Goal: Find specific page/section: Locate a particular part of the current website

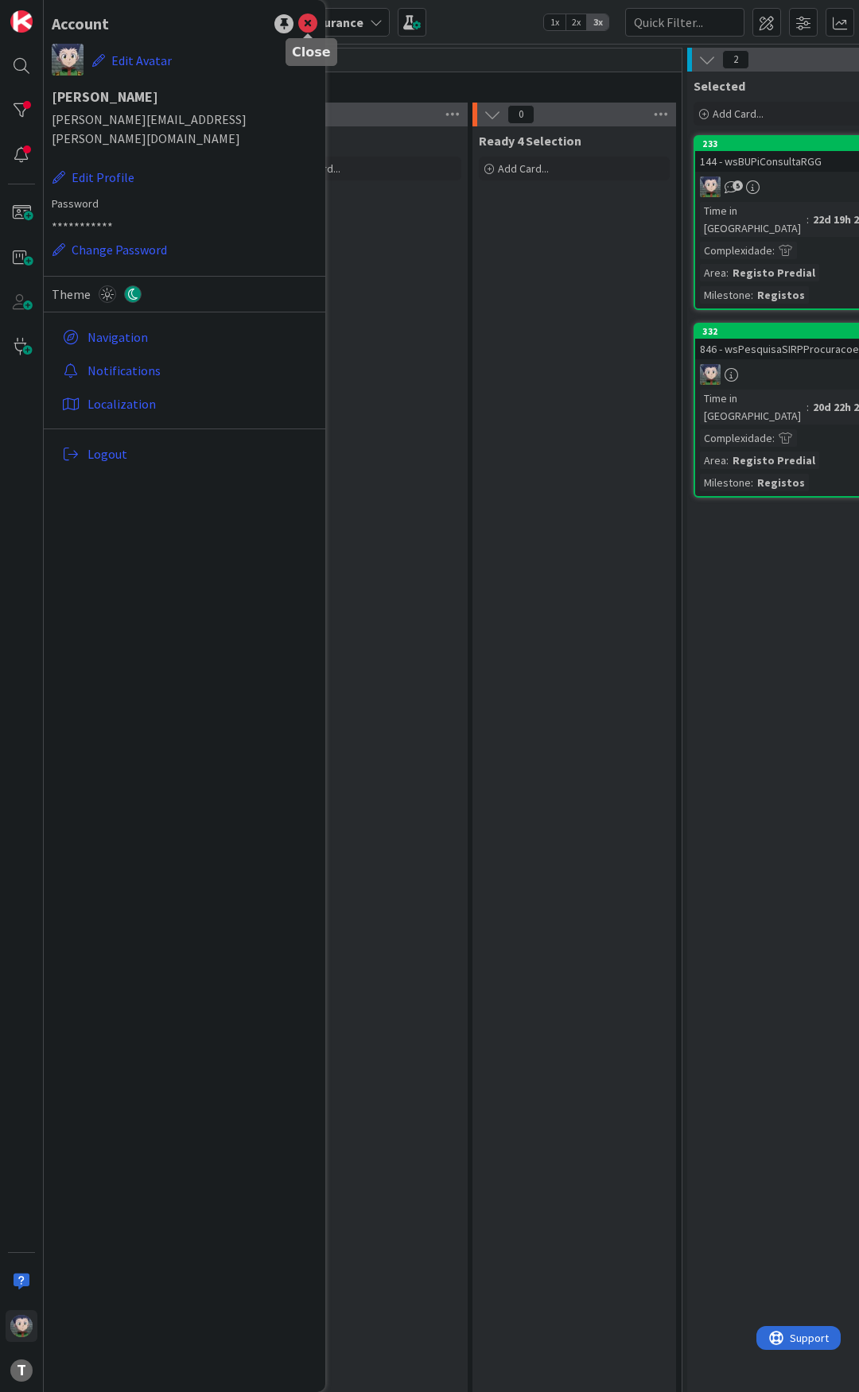
click at [308, 21] on icon at bounding box center [307, 23] width 19 height 19
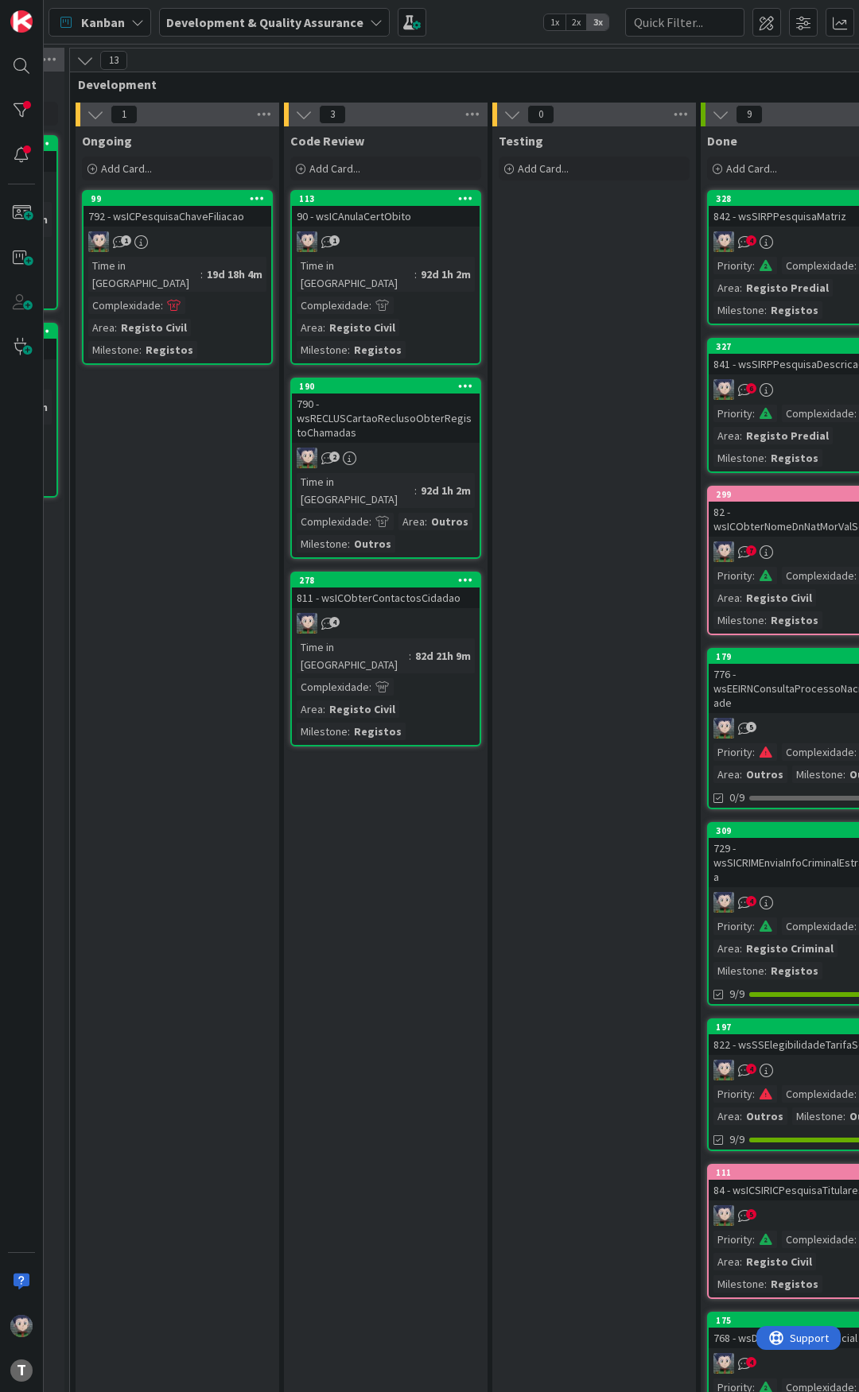
scroll to position [0, 980]
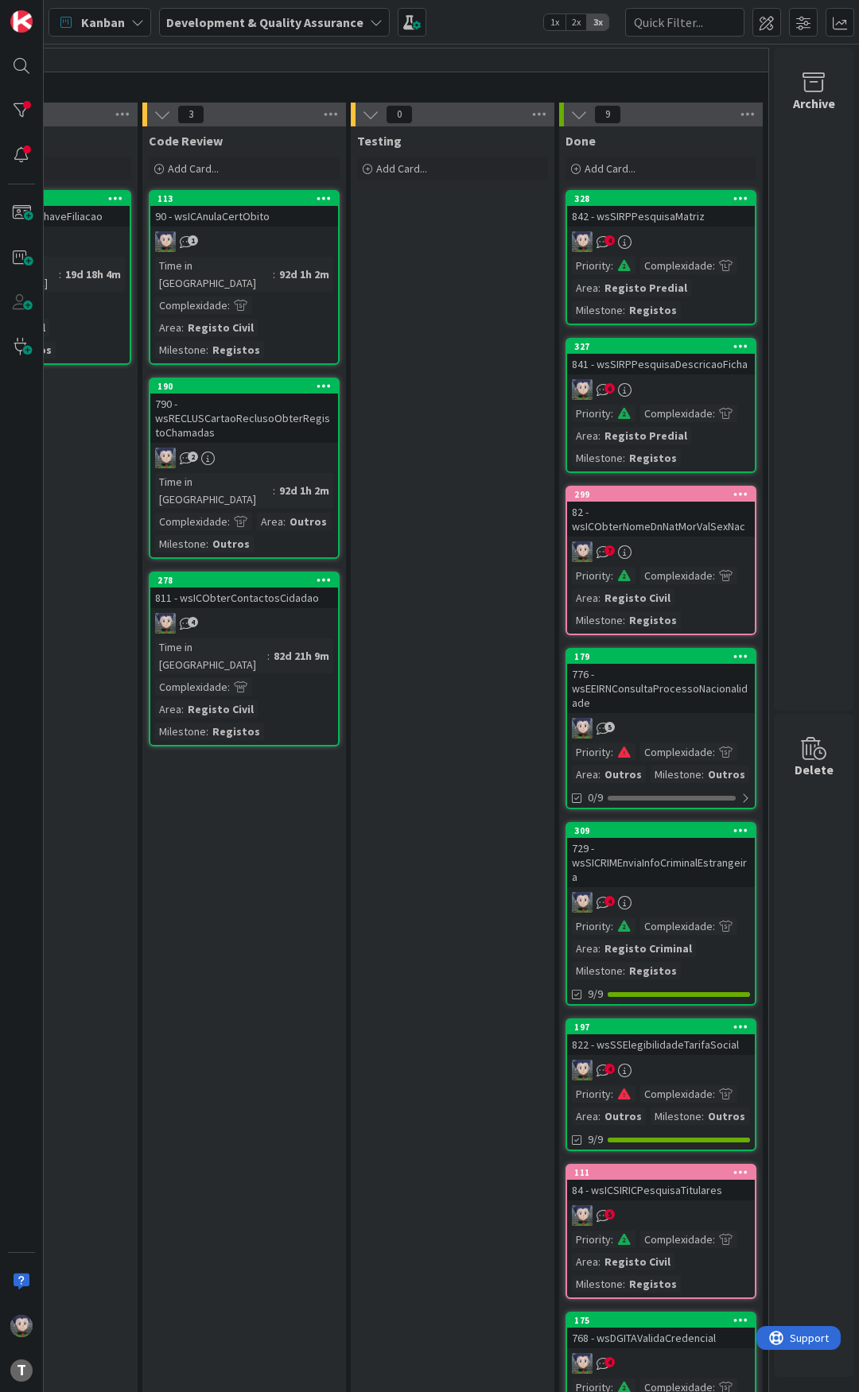
click at [660, 522] on div "82 - wsICObterNomeDnNatMorValSexNac" at bounding box center [661, 519] width 188 height 35
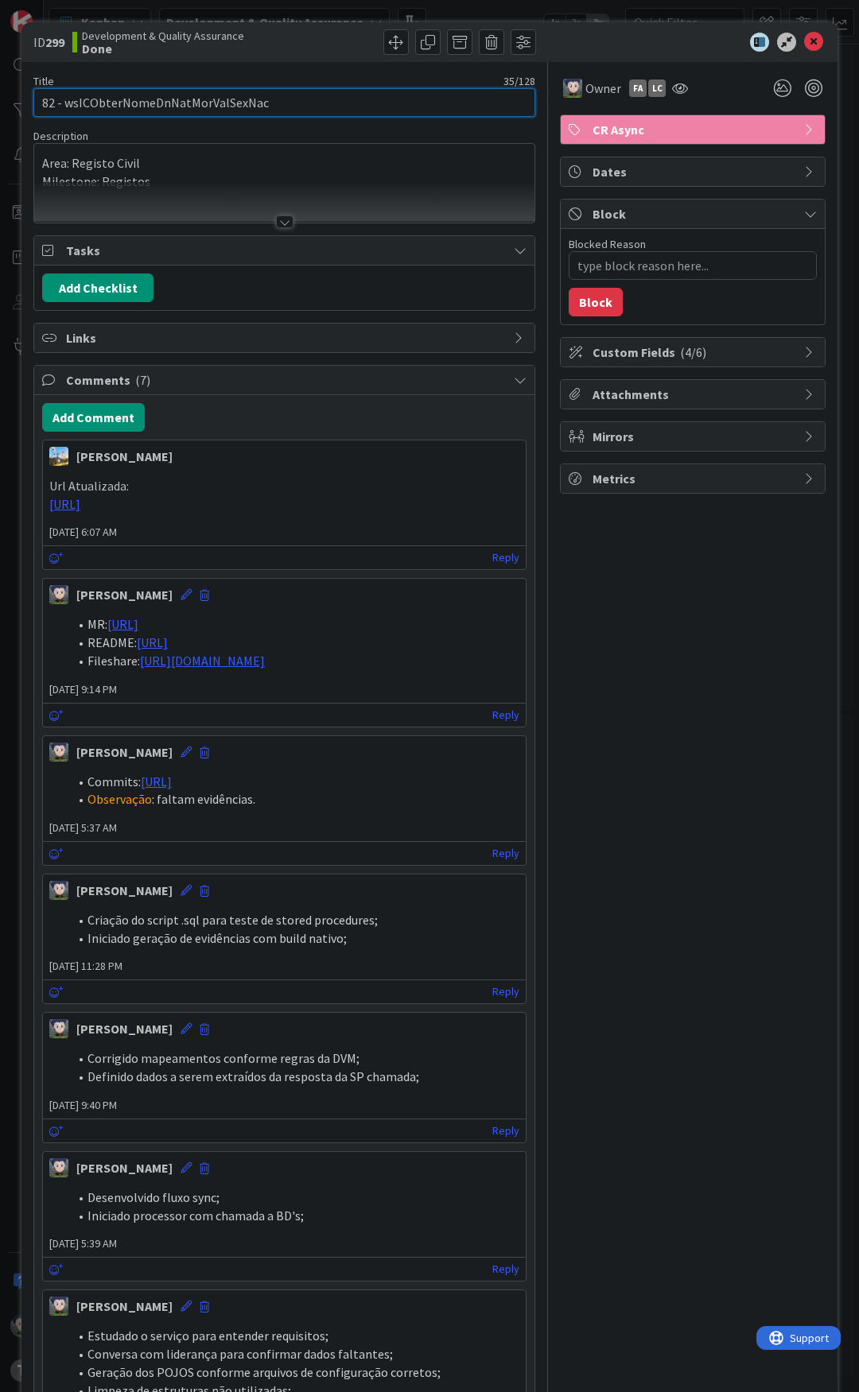
click at [153, 104] on input "82 - wsICObterNomeDnNatMorValSexNac" at bounding box center [284, 102] width 502 height 29
click at [804, 37] on icon at bounding box center [813, 42] width 19 height 19
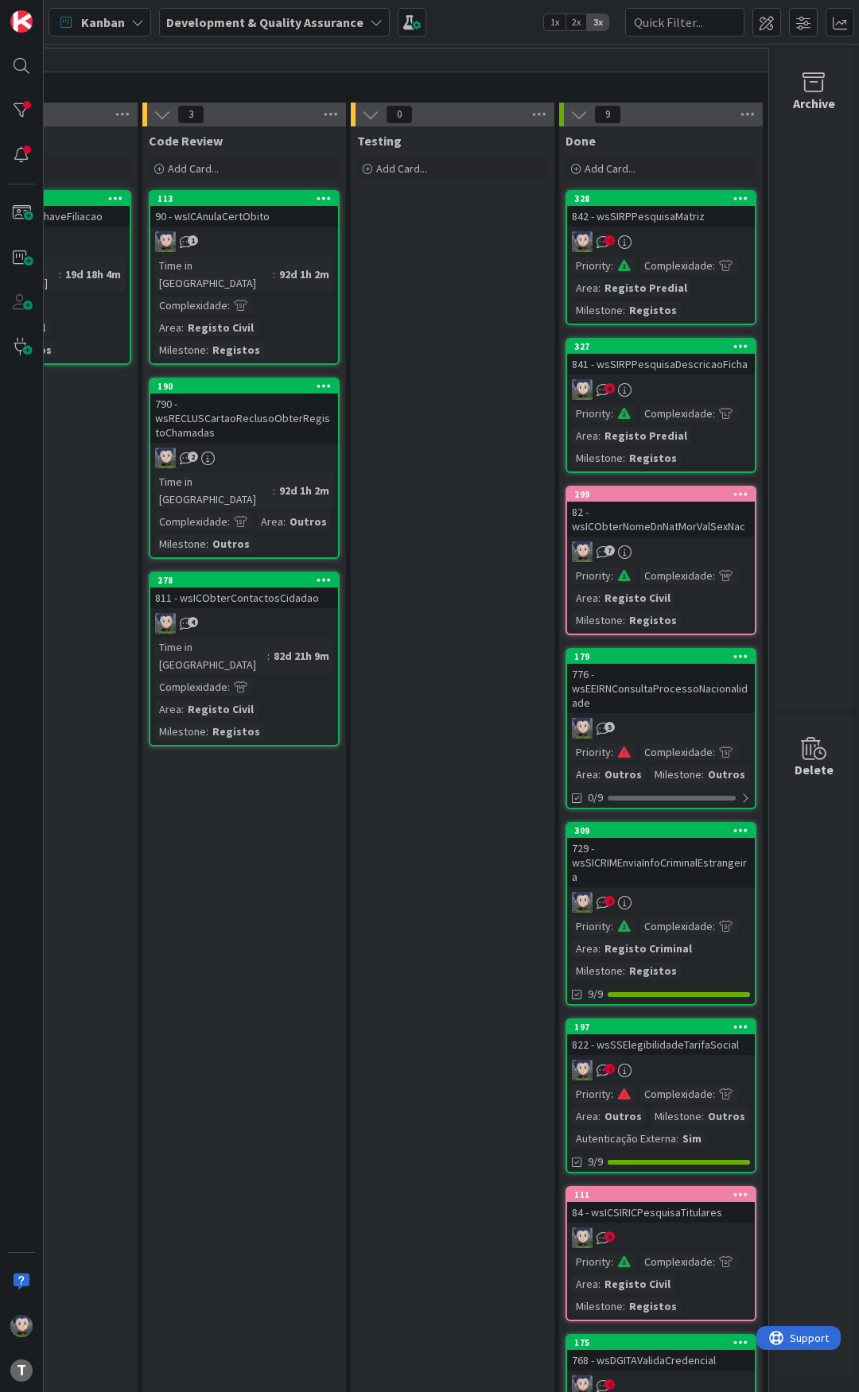
click at [641, 530] on div "82 - wsICObterNomeDnNatMorValSexNac" at bounding box center [661, 519] width 188 height 35
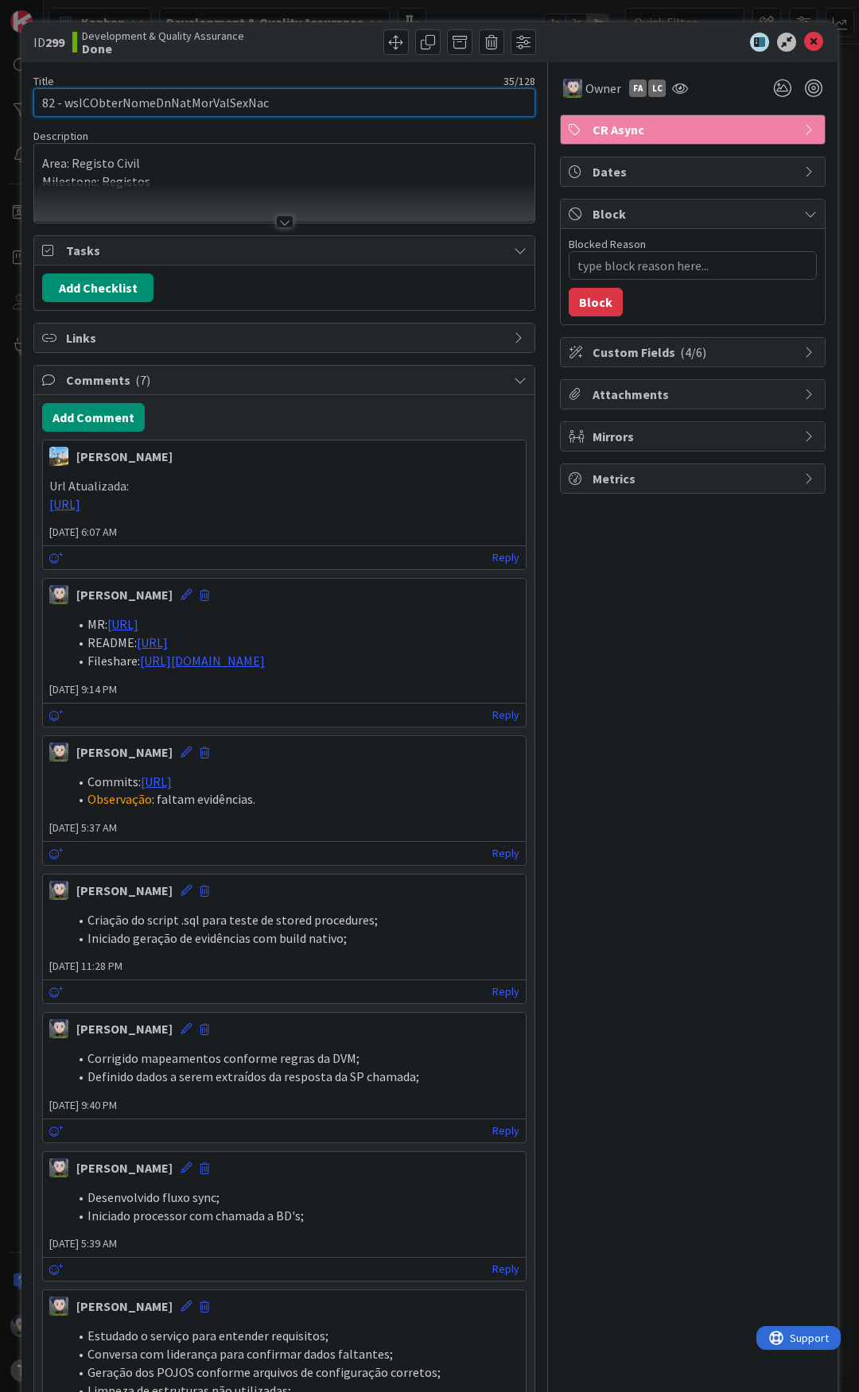
click at [146, 104] on input "82 - wsICObterNomeDnNatMorValSexNac" at bounding box center [284, 102] width 502 height 29
click at [804, 47] on icon at bounding box center [813, 42] width 19 height 19
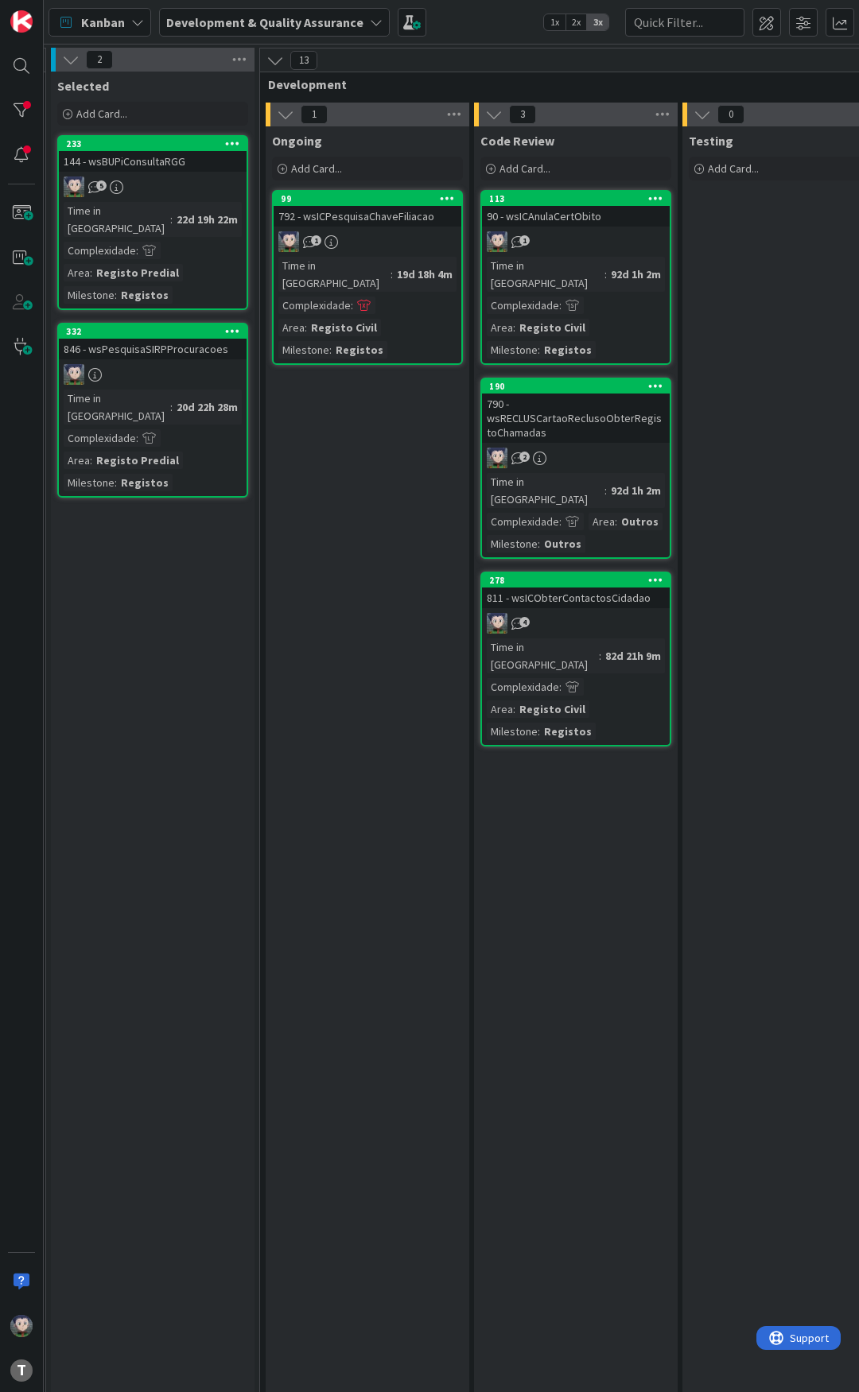
scroll to position [0, 344]
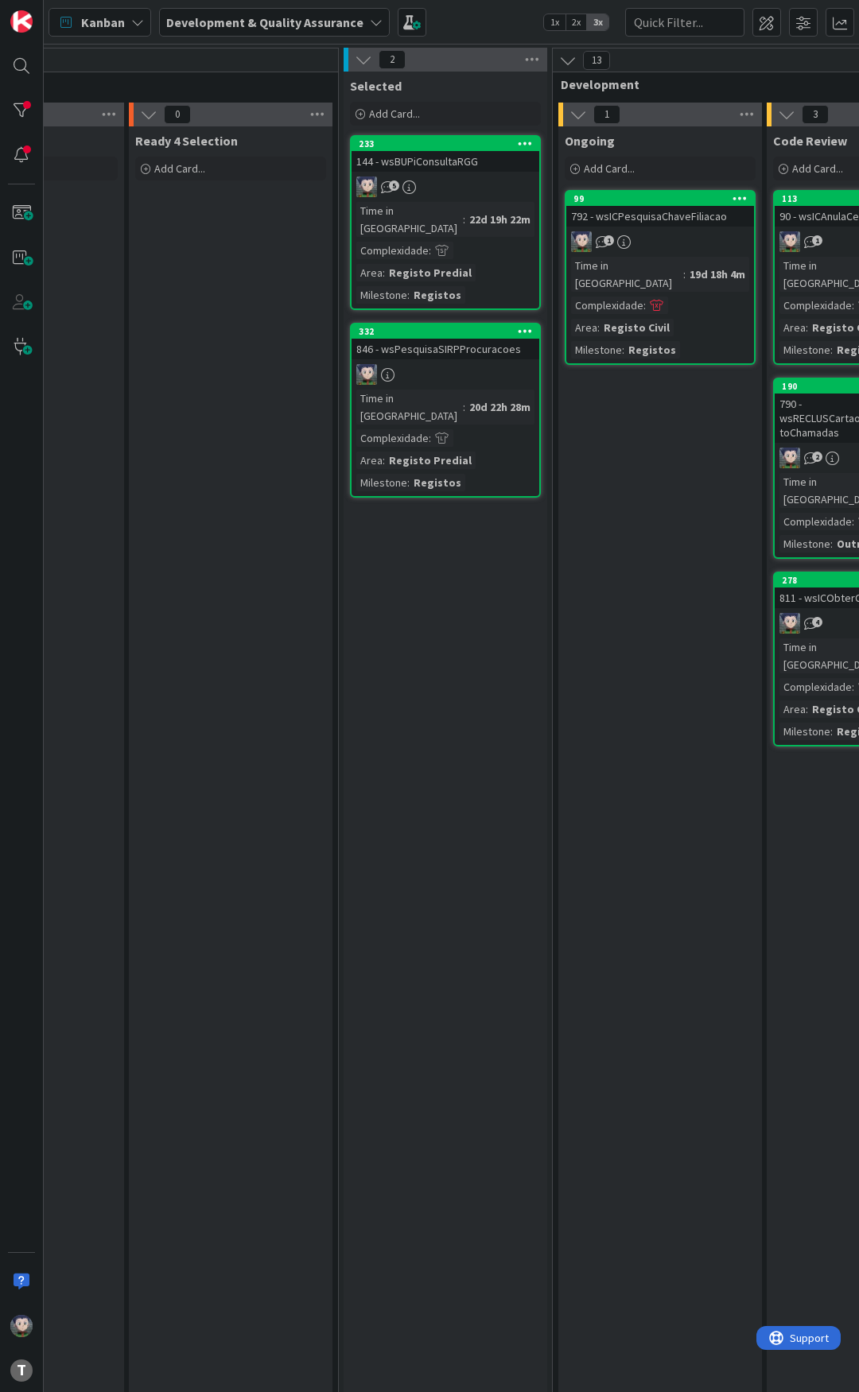
click at [650, 215] on div "792 - wsICPesquisaChaveFiliacao" at bounding box center [660, 216] width 188 height 21
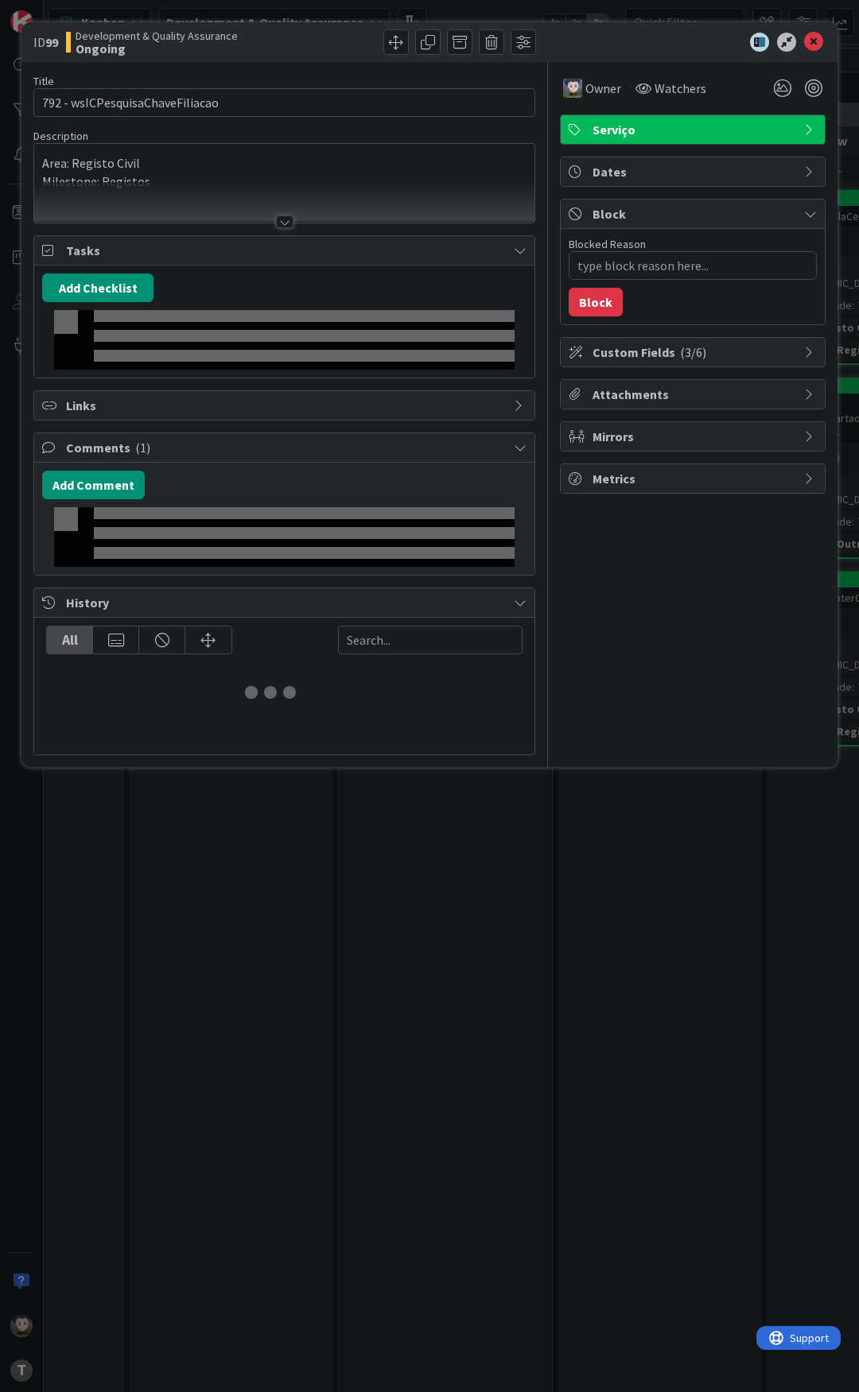
type textarea "x"
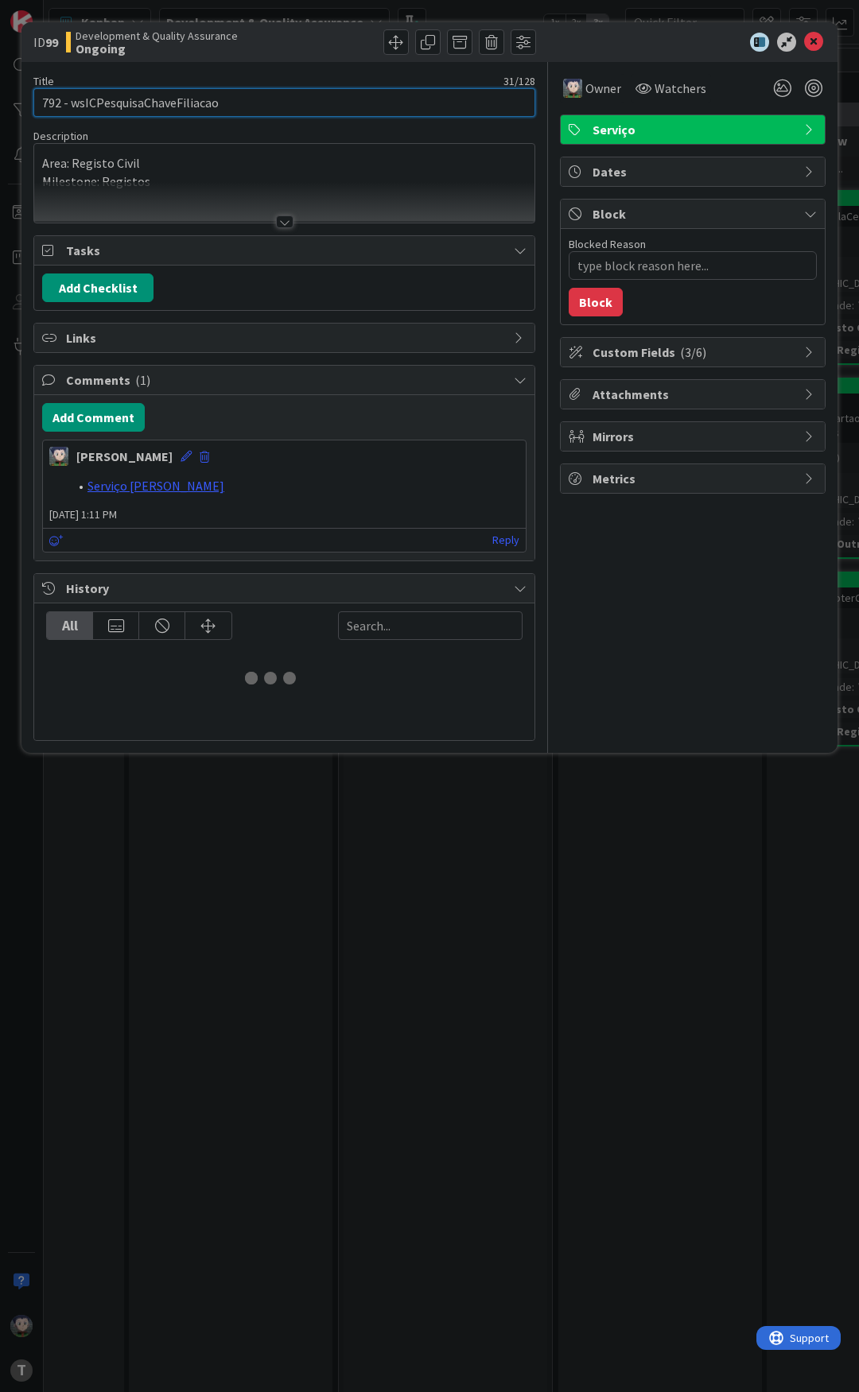
click at [181, 104] on input "792 - wsICPesquisaChaveFiliacao" at bounding box center [284, 102] width 502 height 29
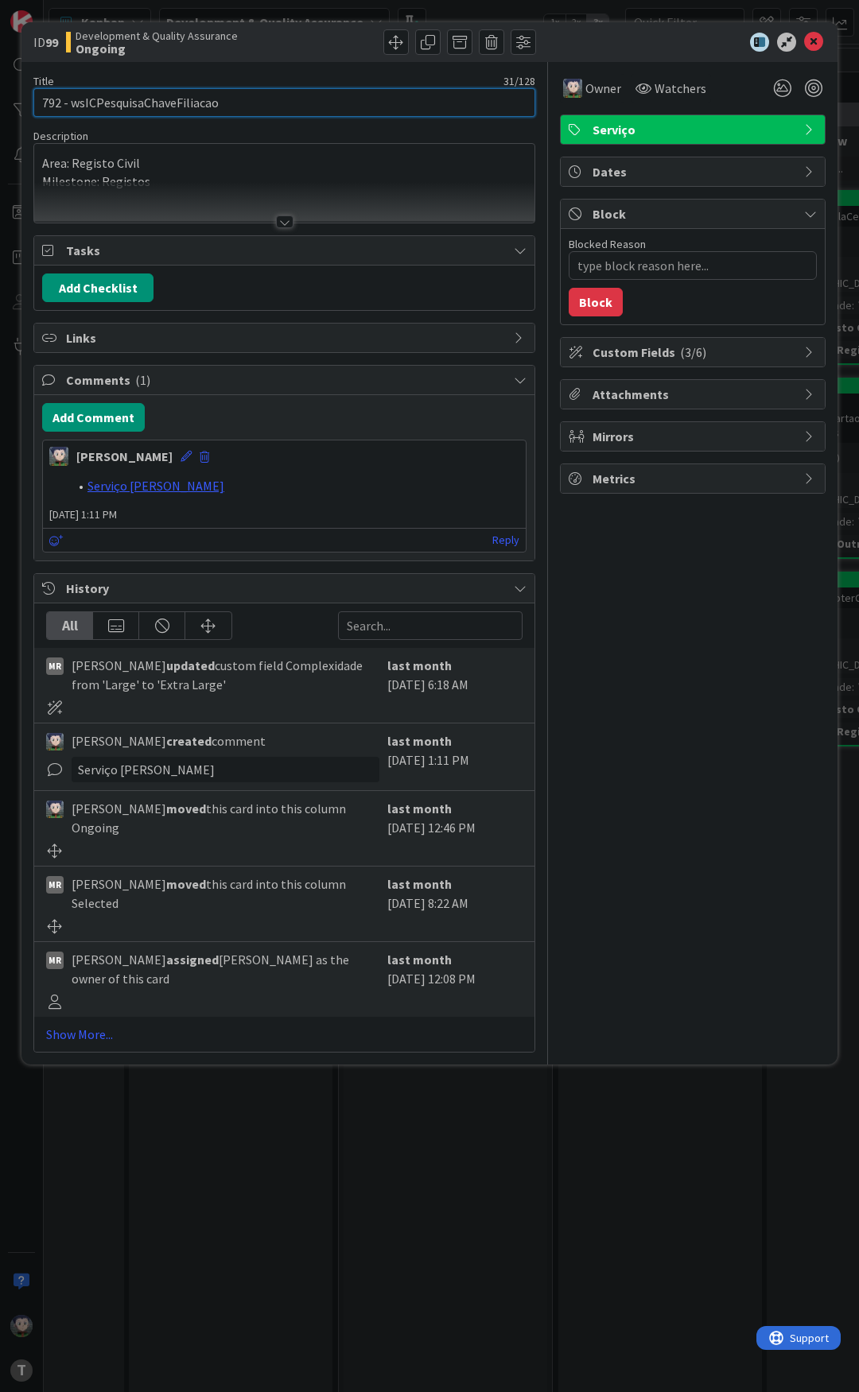
click at [181, 104] on input "792 - wsICPesquisaChaveFiliacao" at bounding box center [284, 102] width 502 height 29
click at [824, 41] on div at bounding box center [684, 42] width 281 height 19
click at [821, 41] on icon at bounding box center [813, 42] width 19 height 19
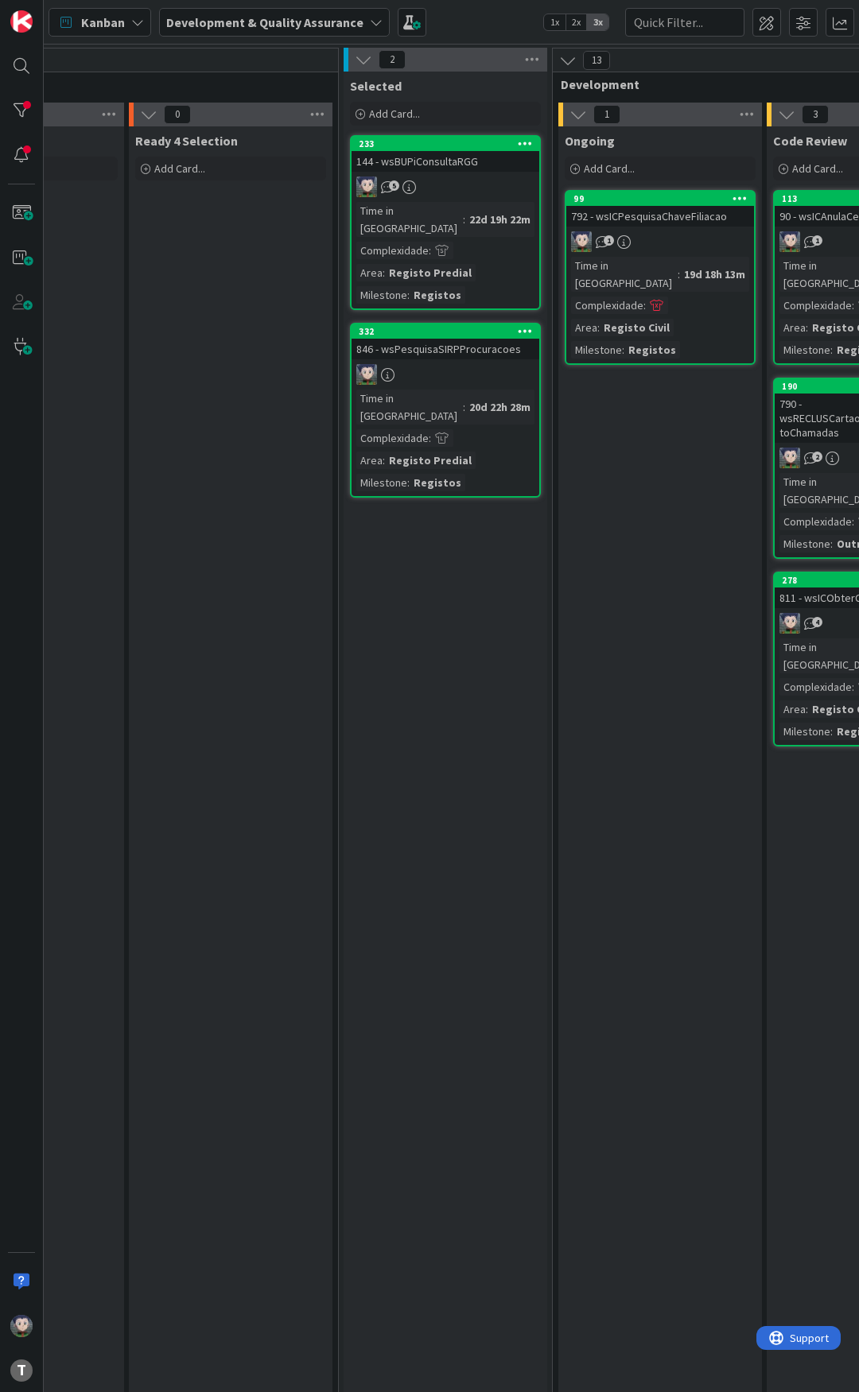
click at [492, 19] on div "Kanban Development & Quality Assurance 1x 2x 3x" at bounding box center [451, 22] width 815 height 44
click at [491, 13] on div "Kanban Development & Quality Assurance 1x 2x 3x" at bounding box center [451, 22] width 815 height 44
click at [488, 13] on div "Kanban Development & Quality Assurance 1x 2x 3x" at bounding box center [451, 22] width 815 height 44
click at [479, 13] on div "Kanban Development & Quality Assurance 1x 2x 3x" at bounding box center [451, 22] width 815 height 44
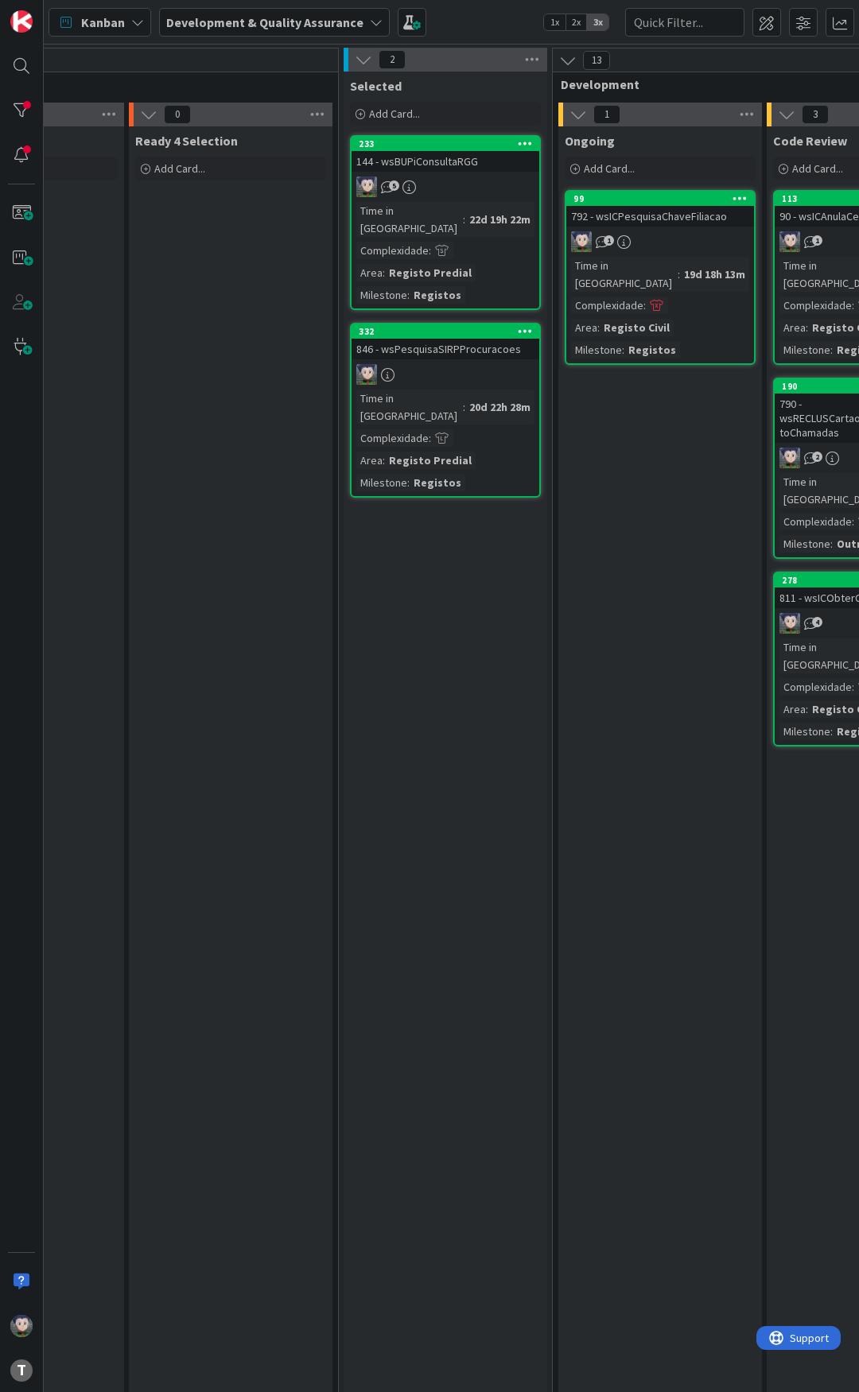
click at [480, 7] on div "Kanban Development & Quality Assurance 1x 2x 3x" at bounding box center [451, 22] width 815 height 44
